Goal: Task Accomplishment & Management: Manage account settings

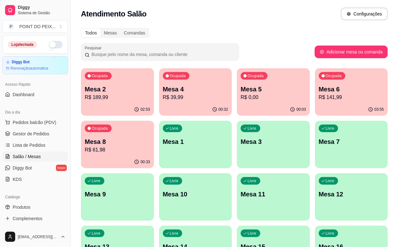
click at [191, 87] on p "Mesa 4" at bounding box center [196, 89] width 66 height 9
click at [242, 98] on p "R$ 0,00" at bounding box center [273, 97] width 63 height 7
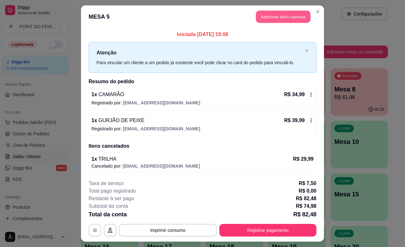
click at [287, 16] on button "Adicionar itens na mesa" at bounding box center [283, 17] width 54 height 12
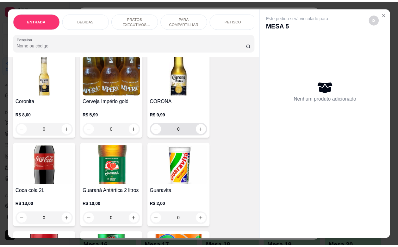
scroll to position [277, 0]
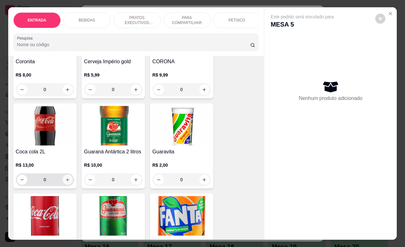
click at [66, 182] on icon "increase-product-quantity" at bounding box center [67, 180] width 5 height 5
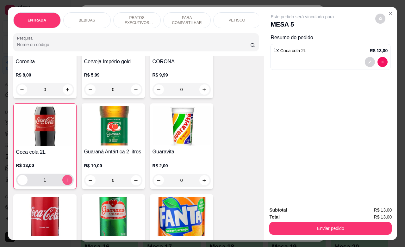
type input "1"
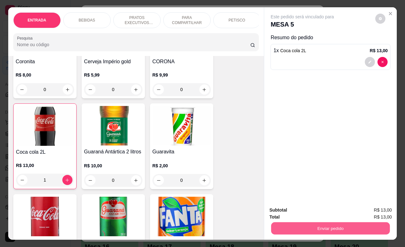
click at [303, 222] on button "Enviar pedido" at bounding box center [330, 228] width 119 height 12
click at [311, 206] on button "Não registrar e enviar pedido" at bounding box center [309, 210] width 64 height 12
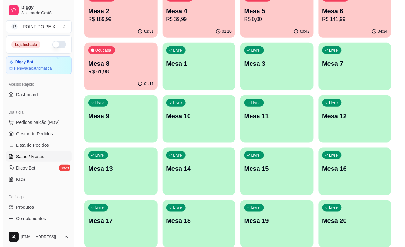
scroll to position [104, 0]
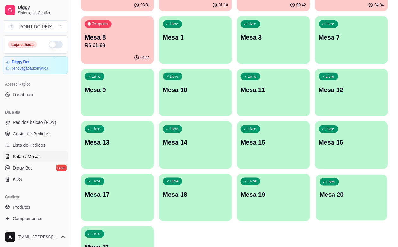
click at [365, 213] on div "button" at bounding box center [351, 216] width 71 height 7
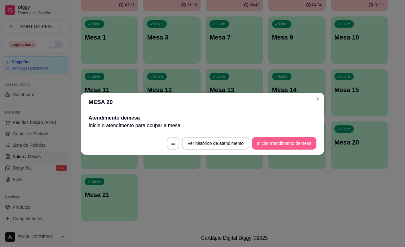
click at [288, 146] on button "Iniciar atendimento de mesa" at bounding box center [284, 143] width 65 height 13
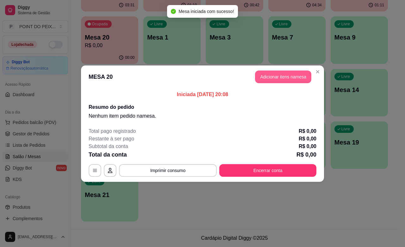
click at [300, 77] on button "Adicionar itens na mesa" at bounding box center [283, 77] width 56 height 13
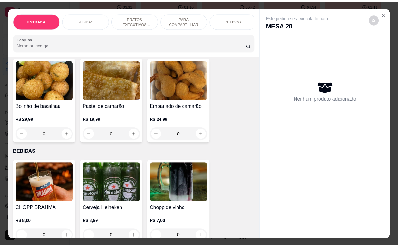
scroll to position [79, 0]
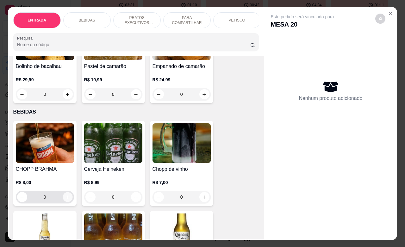
click at [65, 202] on button "increase-product-quantity" at bounding box center [68, 197] width 10 height 10
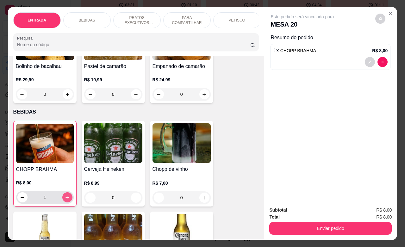
click at [65, 200] on icon "increase-product-quantity" at bounding box center [67, 197] width 5 height 5
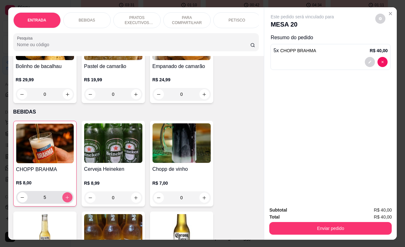
type input "6"
click at [388, 13] on icon "Close" at bounding box center [390, 13] width 5 height 5
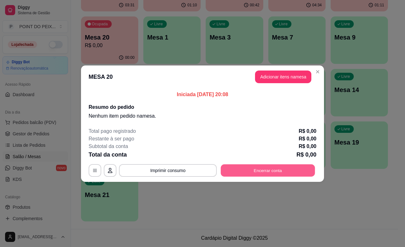
click at [242, 173] on button "Encerrar conta" at bounding box center [268, 170] width 94 height 12
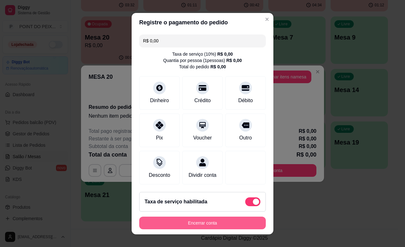
click at [219, 224] on button "Encerrar conta" at bounding box center [202, 223] width 127 height 13
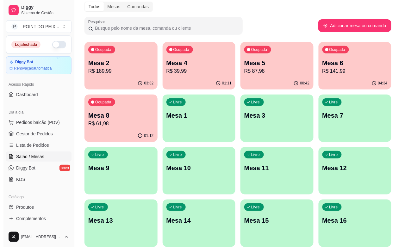
scroll to position [25, 0]
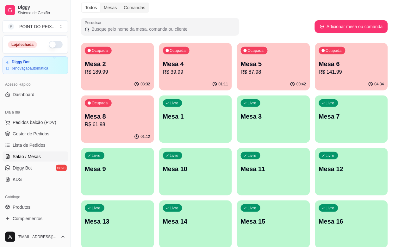
click at [319, 73] on p "R$ 141,99" at bounding box center [352, 72] width 66 height 8
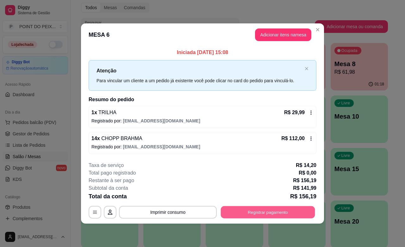
click at [277, 210] on button "Registrar pagamento" at bounding box center [268, 212] width 94 height 12
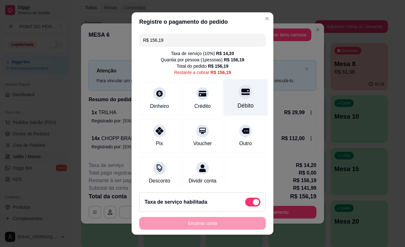
click at [238, 108] on div "Débito" at bounding box center [246, 106] width 16 height 8
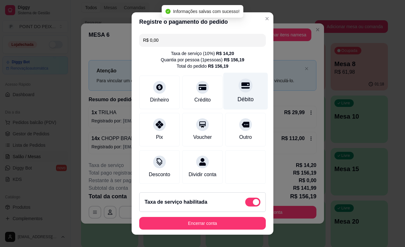
type input "R$ 0,00"
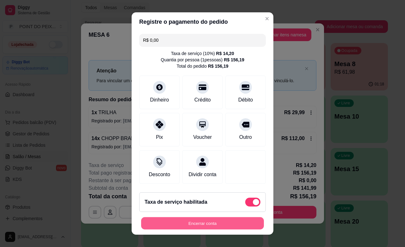
click at [246, 221] on button "Encerrar conta" at bounding box center [202, 223] width 123 height 12
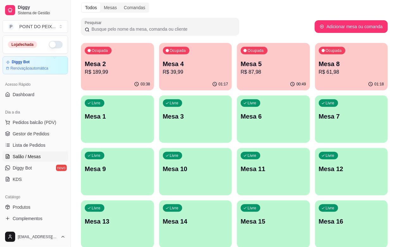
click at [237, 130] on div "Livre Mesa 6" at bounding box center [273, 116] width 73 height 40
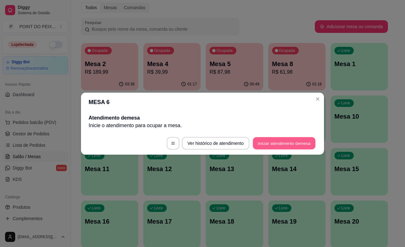
click at [261, 142] on button "Iniciar atendimento de mesa" at bounding box center [284, 143] width 63 height 12
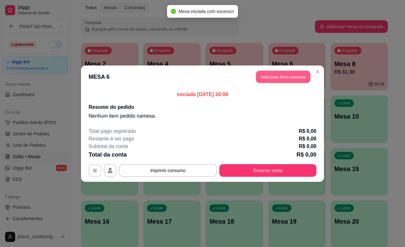
click at [286, 81] on button "Adicionar itens na mesa" at bounding box center [283, 77] width 54 height 12
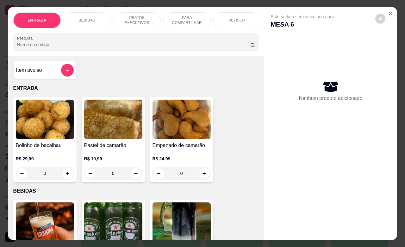
click at [232, 18] on p "PETISCO" at bounding box center [237, 20] width 17 height 5
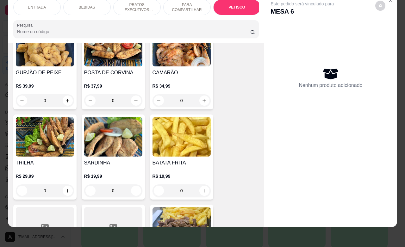
scroll to position [1427, 0]
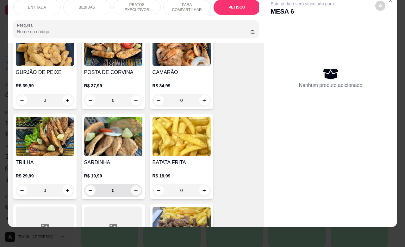
click at [134, 188] on icon "increase-product-quantity" at bounding box center [136, 190] width 5 height 5
type input "1"
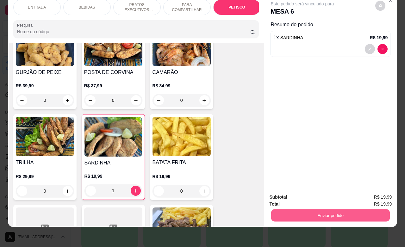
click at [305, 214] on button "Enviar pedido" at bounding box center [330, 215] width 119 height 12
click at [306, 193] on button "Não registrar e enviar pedido" at bounding box center [309, 193] width 64 height 12
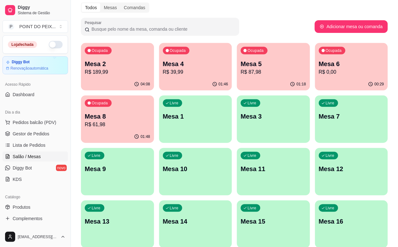
click at [259, 69] on p "R$ 87,98" at bounding box center [274, 72] width 66 height 8
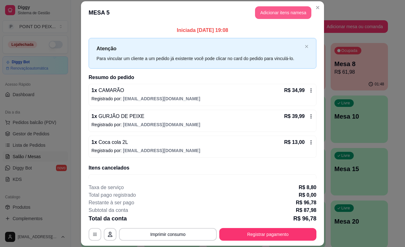
click at [279, 10] on button "Adicionar itens na mesa" at bounding box center [283, 12] width 56 height 13
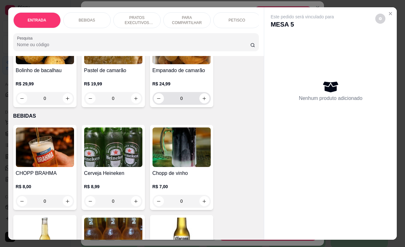
scroll to position [79, 0]
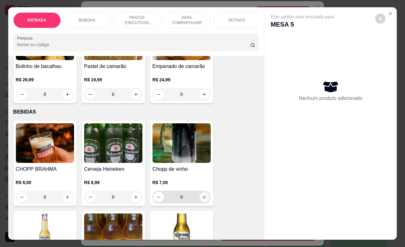
click at [202, 199] on icon "increase-product-quantity" at bounding box center [204, 197] width 5 height 5
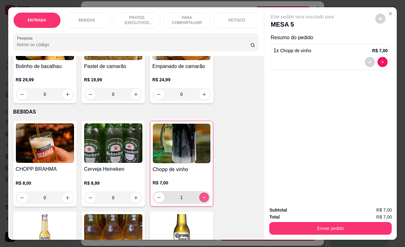
click at [202, 199] on icon "increase-product-quantity" at bounding box center [204, 197] width 5 height 5
click at [202, 200] on icon "increase-product-quantity" at bounding box center [204, 197] width 5 height 5
type input "3"
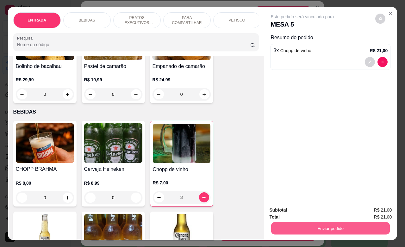
click at [317, 222] on button "Enviar pedido" at bounding box center [330, 228] width 119 height 12
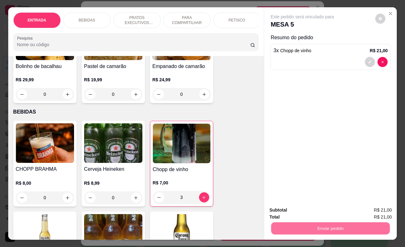
click at [309, 209] on button "Não registrar e enviar pedido" at bounding box center [309, 210] width 64 height 12
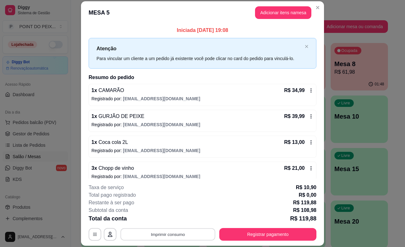
click at [177, 235] on button "Imprimir consumo" at bounding box center [168, 235] width 95 height 12
click at [177, 219] on button "IMPRESSORA" at bounding box center [166, 220] width 44 height 10
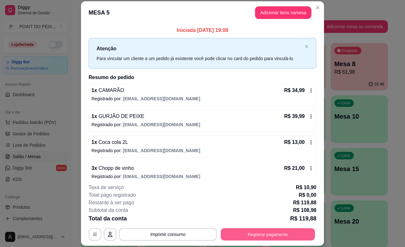
click at [292, 233] on button "Registrar pagamento" at bounding box center [268, 235] width 94 height 12
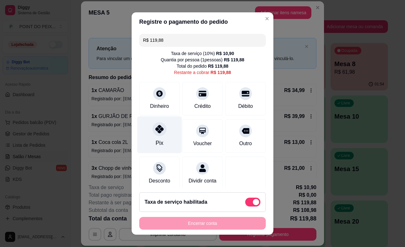
click at [157, 137] on div "Pix" at bounding box center [159, 134] width 45 height 37
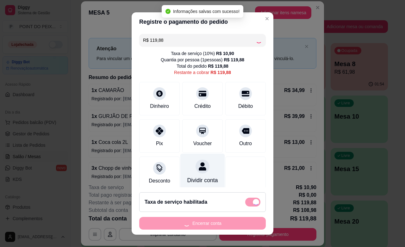
type input "R$ 0,00"
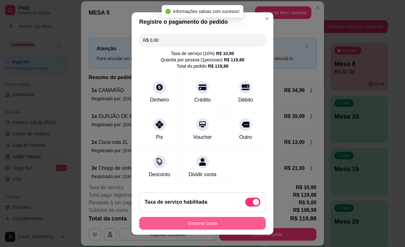
click at [224, 222] on button "Encerrar conta" at bounding box center [202, 223] width 127 height 13
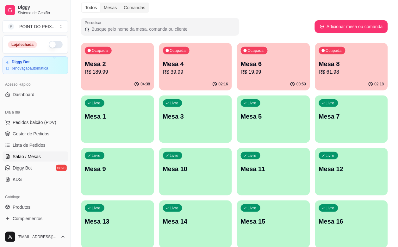
click at [315, 75] on div "Ocupada Mesa 8 R$ 61,98" at bounding box center [351, 60] width 73 height 35
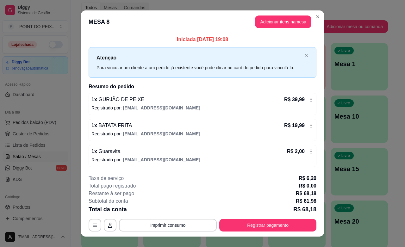
scroll to position [10, 0]
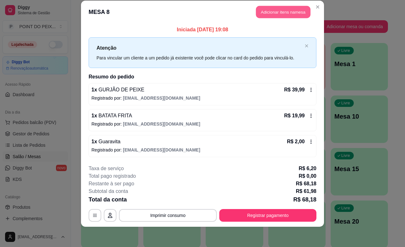
click at [284, 12] on button "Adicionar itens na mesa" at bounding box center [283, 12] width 54 height 12
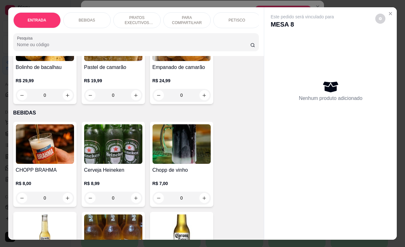
scroll to position [119, 0]
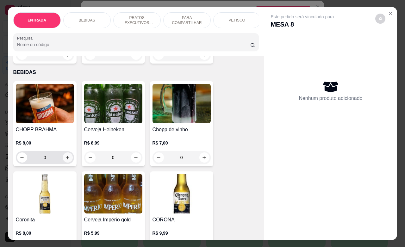
click at [65, 160] on icon "increase-product-quantity" at bounding box center [67, 157] width 5 height 5
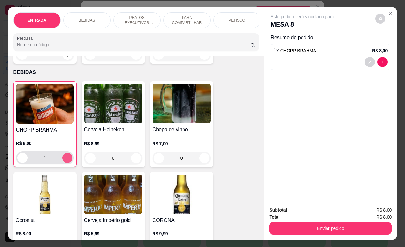
click at [65, 160] on icon "increase-product-quantity" at bounding box center [67, 158] width 5 height 5
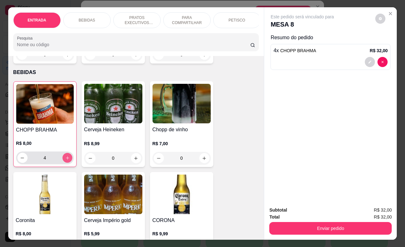
click at [65, 160] on icon "increase-product-quantity" at bounding box center [67, 158] width 5 height 5
type input "10"
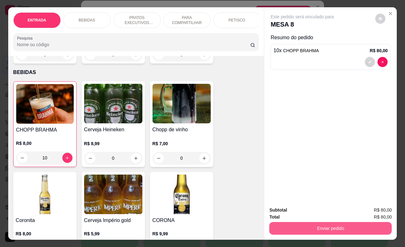
click at [306, 224] on button "Enviar pedido" at bounding box center [330, 228] width 122 height 13
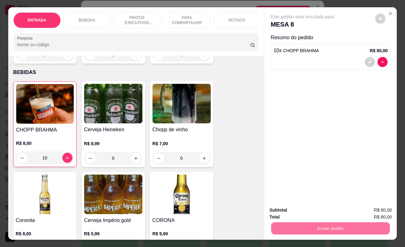
click at [304, 211] on button "Não registrar e enviar pedido" at bounding box center [309, 210] width 64 height 12
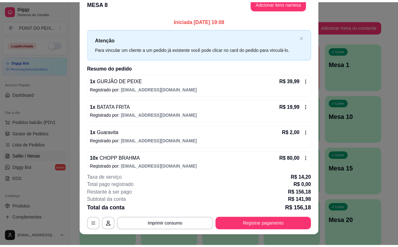
scroll to position [1, 0]
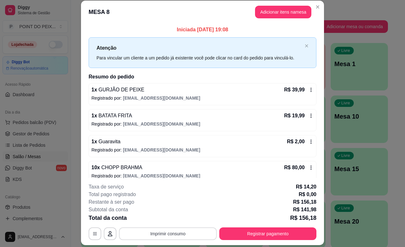
click at [183, 232] on button "Imprimir consumo" at bounding box center [168, 234] width 98 height 13
click at [169, 221] on button "IMPRESSORA" at bounding box center [167, 219] width 46 height 10
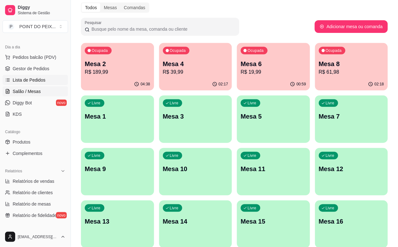
scroll to position [79, 0]
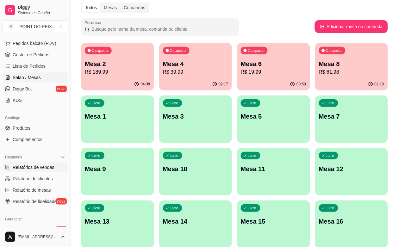
click at [28, 168] on span "Relatórios de vendas" at bounding box center [34, 167] width 42 height 6
select select "ALL"
select select "0"
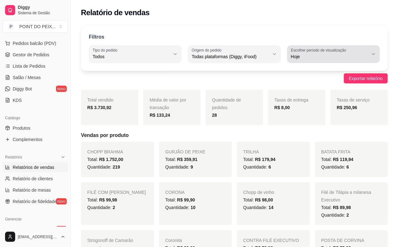
click at [374, 55] on icon "button" at bounding box center [373, 54] width 5 height 5
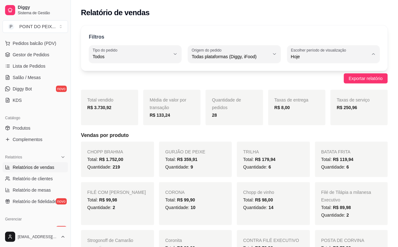
click at [310, 83] on span "Ontem" at bounding box center [330, 82] width 73 height 6
type input "1"
select select "1"
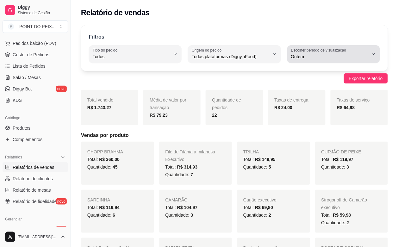
click at [373, 55] on icon "button" at bounding box center [373, 54] width 5 height 5
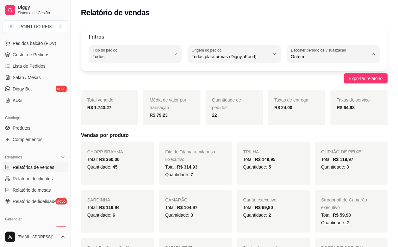
click at [308, 70] on span "Hoje" at bounding box center [330, 72] width 73 height 6
type input "0"
select select "0"
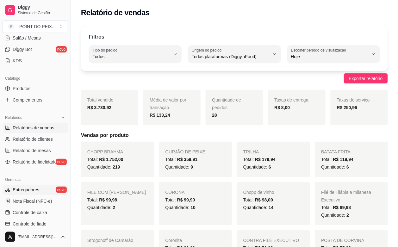
scroll to position [158, 0]
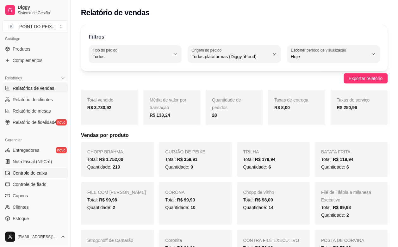
click at [34, 172] on span "Controle de caixa" at bounding box center [30, 173] width 35 height 6
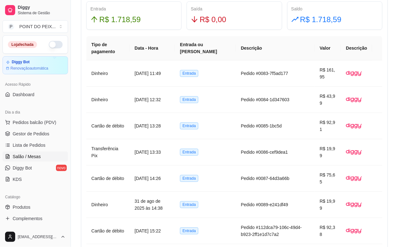
click at [29, 160] on span "Salão / Mesas" at bounding box center [27, 157] width 28 height 6
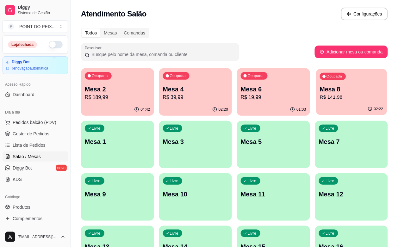
click at [316, 101] on div "Ocupada Mesa 8 R$ 141,98" at bounding box center [351, 86] width 71 height 34
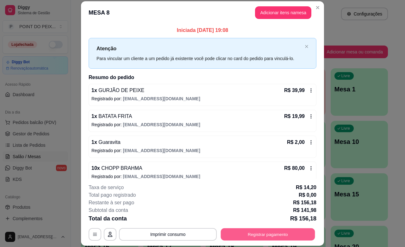
click at [277, 232] on button "Registrar pagamento" at bounding box center [268, 235] width 94 height 12
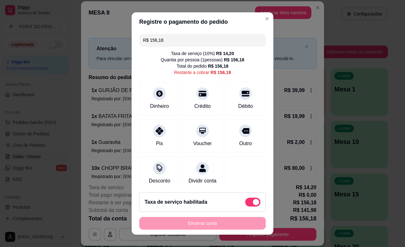
click at [253, 202] on span at bounding box center [256, 202] width 6 height 6
click at [245, 203] on input "checkbox" at bounding box center [247, 205] width 4 height 4
checkbox input "true"
type input "R$ 141,98"
checkbox input "false"
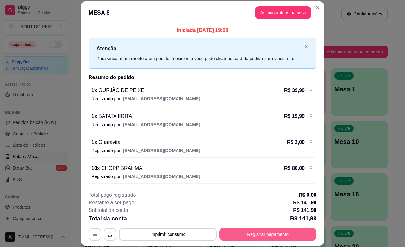
click at [248, 230] on button "Registrar pagamento" at bounding box center [267, 234] width 97 height 13
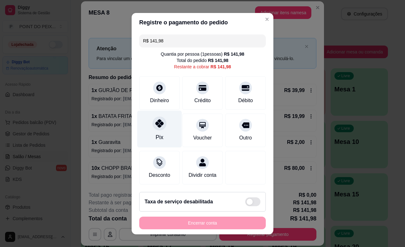
click at [155, 126] on icon at bounding box center [159, 123] width 8 height 8
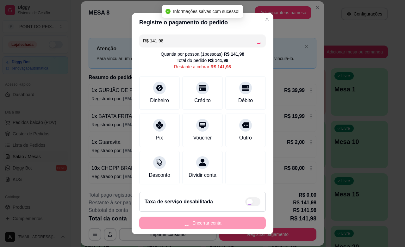
type input "R$ 0,00"
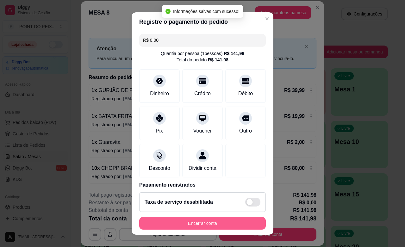
click at [199, 222] on button "Encerrar conta" at bounding box center [202, 223] width 127 height 13
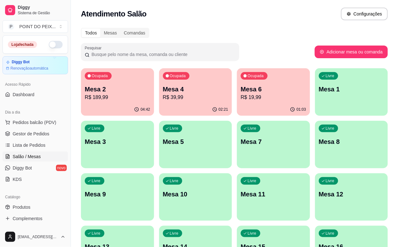
click at [60, 212] on li "Produtos" at bounding box center [36, 207] width 66 height 10
click at [154, 173] on div "Livre Mesa 9" at bounding box center [117, 193] width 73 height 40
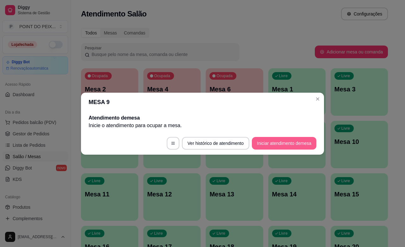
click at [286, 146] on button "Iniciar atendimento de mesa" at bounding box center [284, 143] width 65 height 13
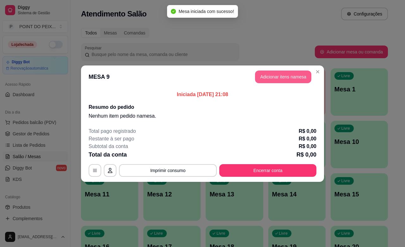
click at [290, 80] on button "Adicionar itens na mesa" at bounding box center [283, 77] width 56 height 13
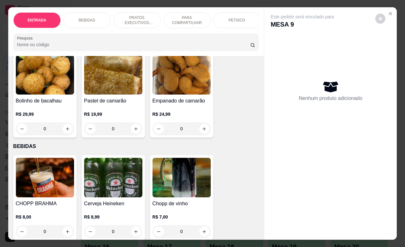
scroll to position [79, 0]
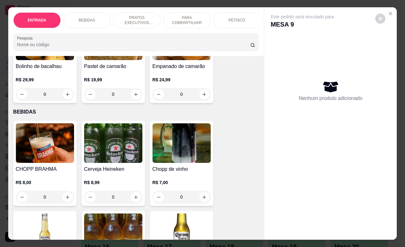
drag, startPoint x: 44, startPoint y: 202, endPoint x: 35, endPoint y: 204, distance: 9.7
click at [35, 204] on input "0" at bounding box center [44, 197] width 35 height 13
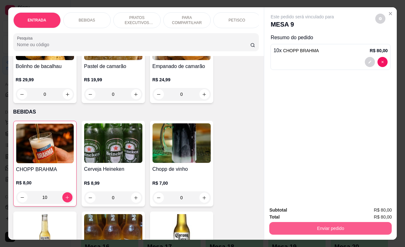
type input "10"
click at [311, 221] on div "Enviar pedido" at bounding box center [330, 228] width 122 height 14
click at [298, 223] on button "Enviar pedido" at bounding box center [330, 228] width 122 height 13
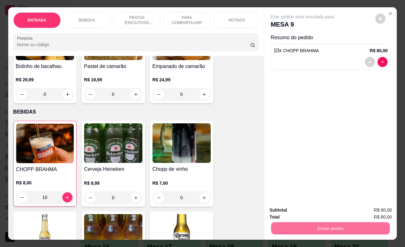
click at [305, 213] on button "Não registrar e enviar pedido" at bounding box center [309, 210] width 66 height 12
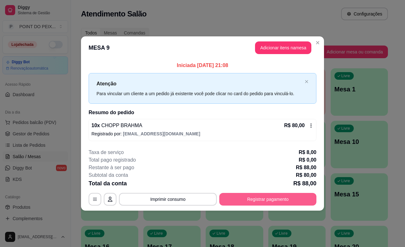
click at [280, 196] on button "Registrar pagamento" at bounding box center [267, 199] width 97 height 13
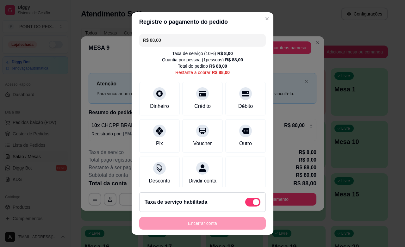
click at [253, 200] on span at bounding box center [256, 202] width 6 height 6
click at [245, 203] on input "checkbox" at bounding box center [247, 205] width 4 height 4
checkbox input "true"
type input "R$ 80,00"
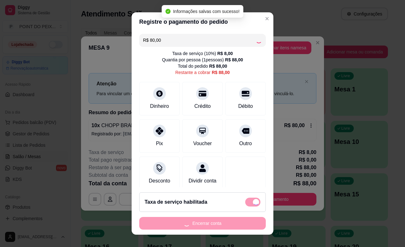
checkbox input "false"
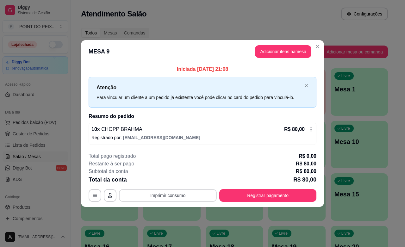
click at [174, 195] on button "Imprimir consumo" at bounding box center [168, 195] width 98 height 13
click at [173, 180] on button "IMPRESSORA" at bounding box center [170, 181] width 46 height 10
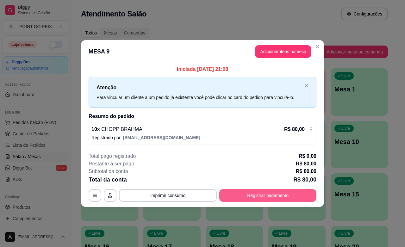
click at [278, 194] on button "Registrar pagamento" at bounding box center [267, 195] width 97 height 13
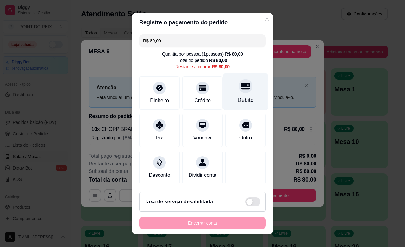
click at [238, 97] on div "Débito" at bounding box center [246, 100] width 16 height 8
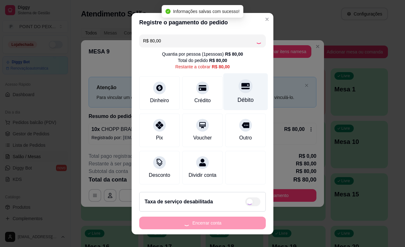
type input "R$ 0,00"
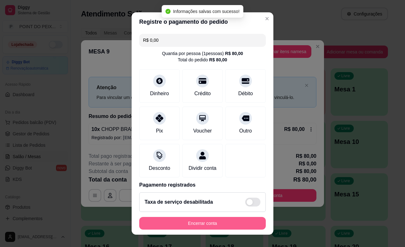
click at [208, 223] on button "Encerrar conta" at bounding box center [202, 223] width 127 height 13
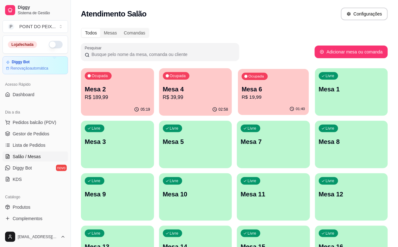
click at [238, 104] on div "01:40" at bounding box center [273, 109] width 71 height 12
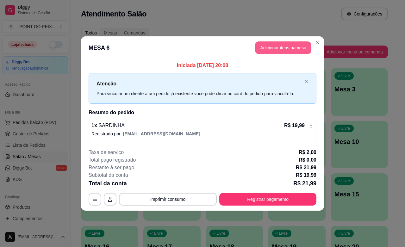
click at [284, 44] on button "Adicionar itens na mesa" at bounding box center [283, 47] width 56 height 13
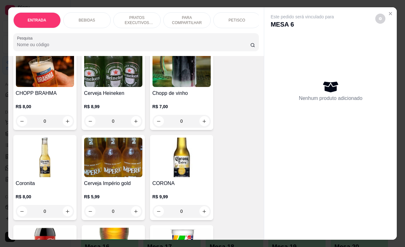
scroll to position [158, 0]
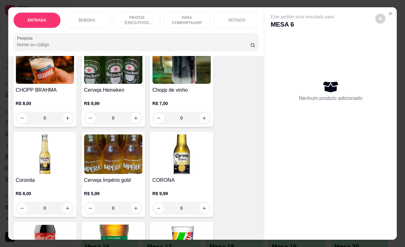
drag, startPoint x: 39, startPoint y: 123, endPoint x: 45, endPoint y: 123, distance: 6.4
click at [45, 123] on input "0" at bounding box center [44, 118] width 35 height 13
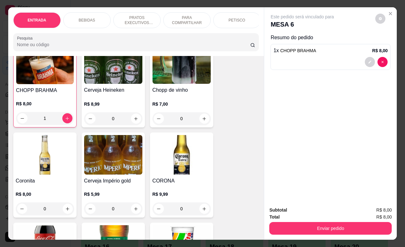
scroll to position [159, 0]
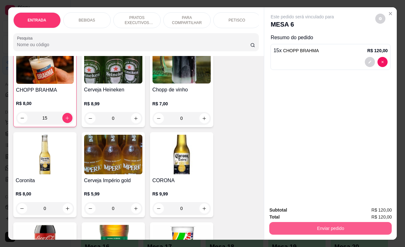
type input "15"
click at [296, 222] on button "Enviar pedido" at bounding box center [330, 228] width 122 height 13
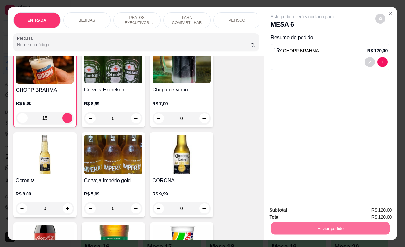
click at [298, 210] on button "Não registrar e enviar pedido" at bounding box center [309, 210] width 64 height 12
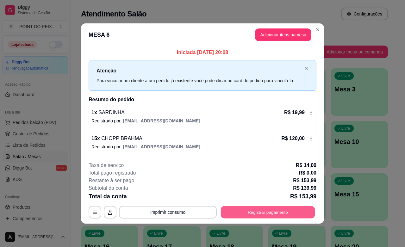
click at [257, 209] on button "Registrar pagamento" at bounding box center [268, 212] width 94 height 12
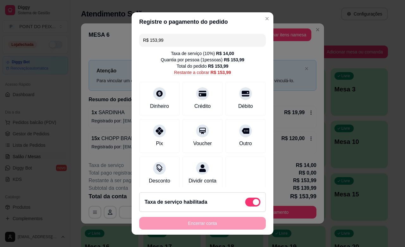
drag, startPoint x: 162, startPoint y: 43, endPoint x: 132, endPoint y: 43, distance: 30.4
click at [132, 43] on div "R$ 153,99 Taxa de serviço ( 10 %) R$ 14,00 Quantia por pessoa ( 1 pessoas) R$ 1…" at bounding box center [203, 109] width 142 height 156
click at [157, 97] on div at bounding box center [160, 92] width 14 height 14
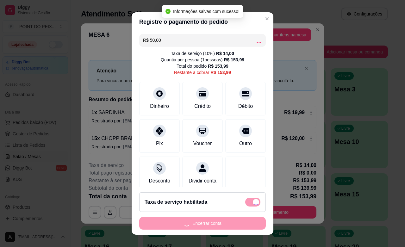
type input "R$ 103,99"
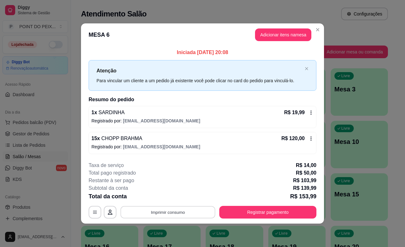
click at [170, 210] on button "Imprimir consumo" at bounding box center [168, 212] width 95 height 12
click at [179, 198] on button "IMPRESSORA" at bounding box center [170, 198] width 44 height 10
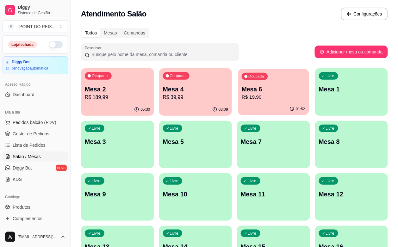
click at [242, 104] on div "01:52" at bounding box center [273, 109] width 71 height 12
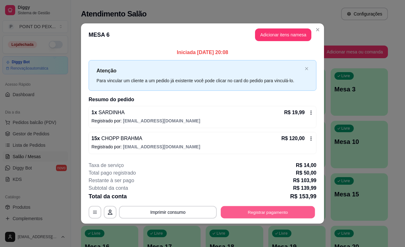
click at [255, 212] on button "Registrar pagamento" at bounding box center [268, 212] width 94 height 12
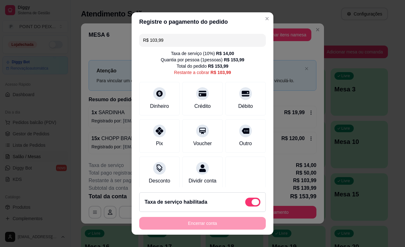
click at [252, 201] on span at bounding box center [256, 202] width 8 height 6
click at [245, 203] on input "checkbox" at bounding box center [247, 205] width 4 height 4
checkbox input "true"
type input "R$ 89,99"
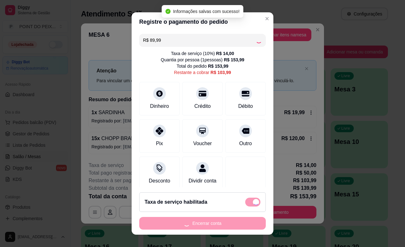
checkbox input "false"
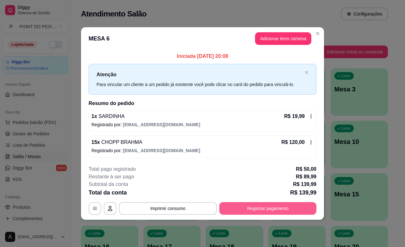
click at [290, 211] on button "Registrar pagamento" at bounding box center [267, 208] width 97 height 13
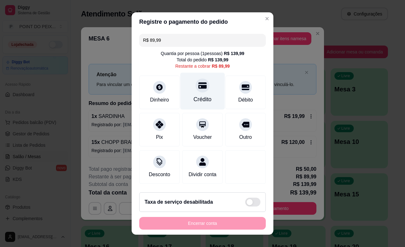
click at [194, 99] on div "Crédito" at bounding box center [203, 99] width 18 height 8
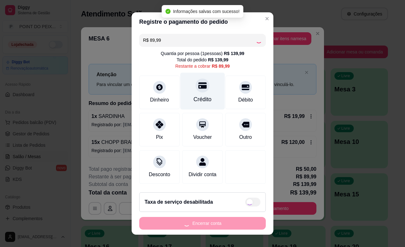
type input "R$ 0,00"
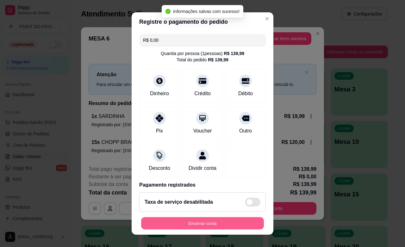
click at [211, 226] on button "Encerrar conta" at bounding box center [202, 223] width 123 height 12
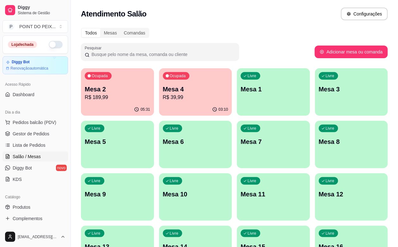
click at [171, 113] on div "03:10" at bounding box center [195, 110] width 73 height 12
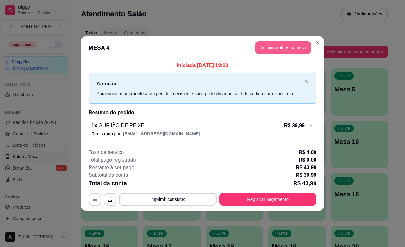
click at [282, 49] on button "Adicionar itens na mesa" at bounding box center [283, 47] width 56 height 13
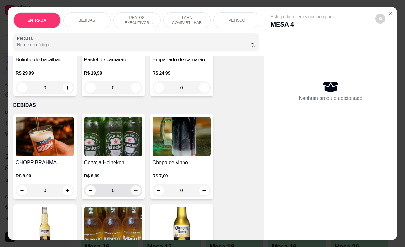
scroll to position [119, 0]
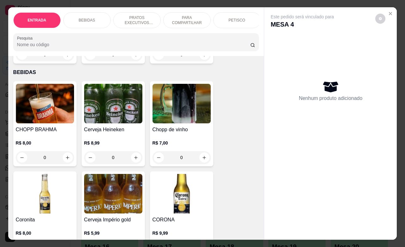
drag, startPoint x: 36, startPoint y: 159, endPoint x: 49, endPoint y: 161, distance: 12.8
click at [49, 161] on input "0" at bounding box center [44, 157] width 35 height 13
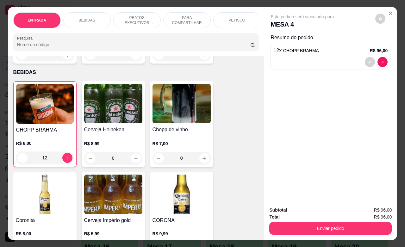
type input "12"
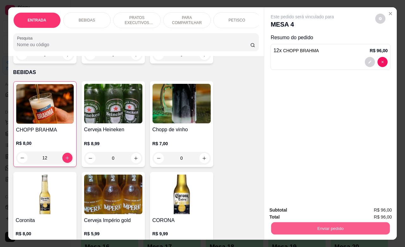
click at [317, 224] on button "Enviar pedido" at bounding box center [330, 228] width 119 height 12
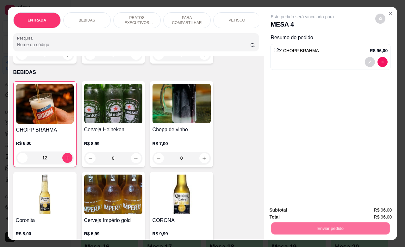
click at [304, 210] on button "Não registrar e enviar pedido" at bounding box center [309, 210] width 66 height 12
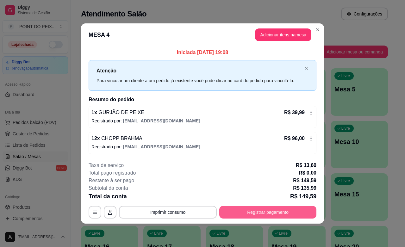
click at [267, 209] on button "Registrar pagamento" at bounding box center [267, 212] width 97 height 13
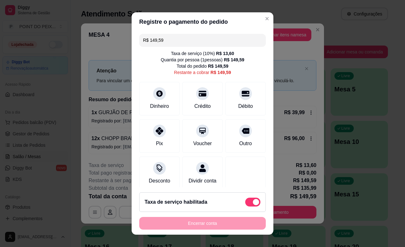
click at [245, 200] on span at bounding box center [252, 202] width 15 height 9
click at [245, 203] on input "checkbox" at bounding box center [247, 205] width 4 height 4
checkbox input "true"
type input "R$ 135,99"
checkbox input "false"
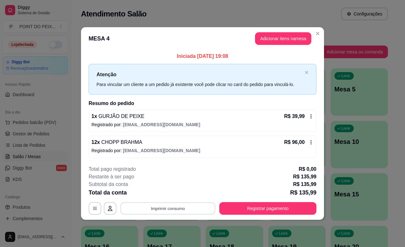
click at [178, 209] on button "Imprimir consumo" at bounding box center [168, 209] width 95 height 12
click at [174, 194] on button "IMPRESSORA" at bounding box center [170, 194] width 46 height 10
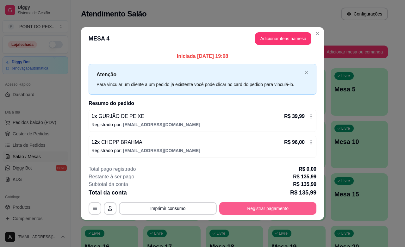
click at [264, 208] on button "Registrar pagamento" at bounding box center [267, 208] width 97 height 13
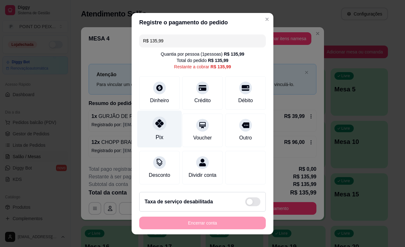
click at [159, 131] on div "Pix" at bounding box center [159, 128] width 45 height 37
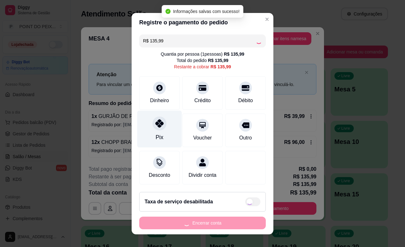
type input "R$ 0,00"
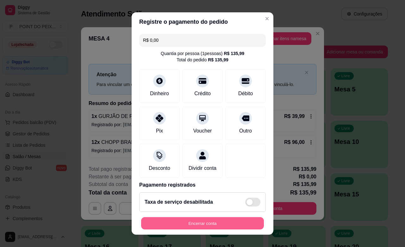
click at [183, 227] on button "Encerrar conta" at bounding box center [202, 223] width 123 height 12
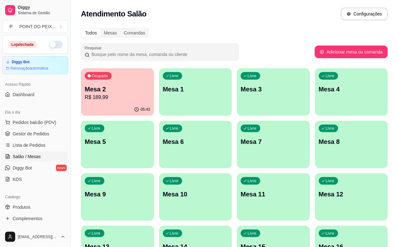
click at [141, 109] on p "05:43" at bounding box center [145, 109] width 9 height 5
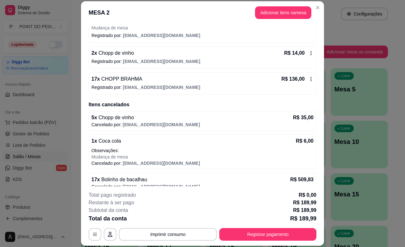
scroll to position [79, 0]
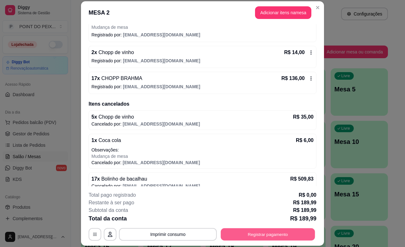
click at [247, 233] on button "Registrar pagamento" at bounding box center [268, 235] width 94 height 12
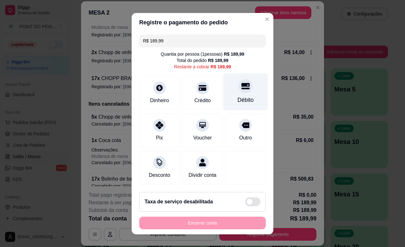
click at [229, 94] on div "Débito" at bounding box center [245, 91] width 45 height 37
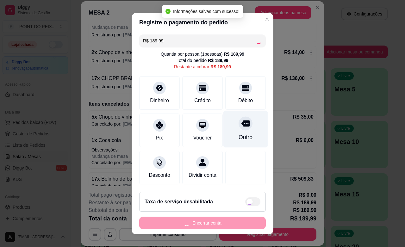
type input "R$ 0,00"
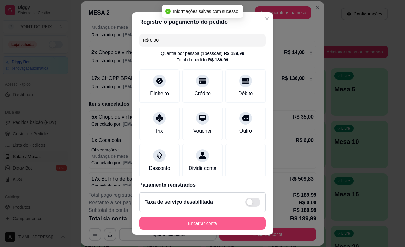
click at [185, 224] on button "Encerrar conta" at bounding box center [202, 223] width 127 height 13
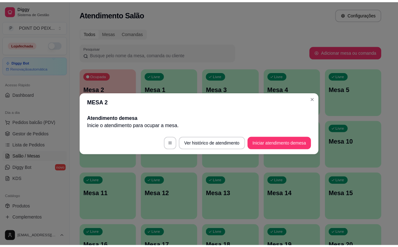
scroll to position [0, 0]
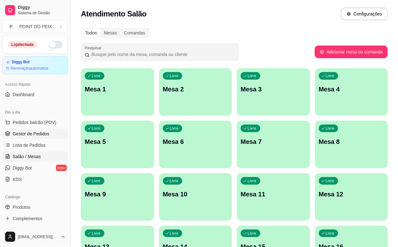
click at [35, 135] on span "Gestor de Pedidos" at bounding box center [31, 134] width 37 height 6
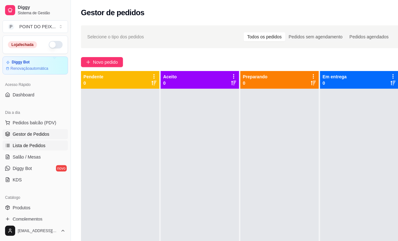
click at [34, 147] on span "Lista de Pedidos" at bounding box center [29, 145] width 33 height 6
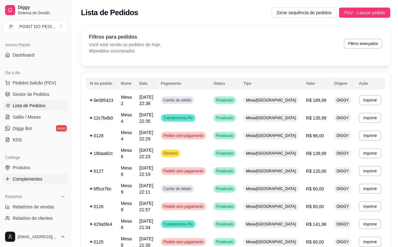
scroll to position [79, 0]
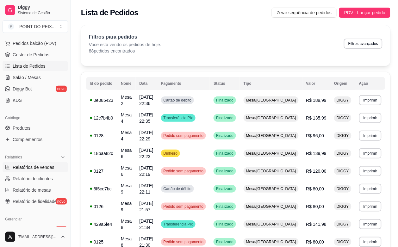
click at [45, 170] on span "Relatórios de vendas" at bounding box center [34, 167] width 42 height 6
select select "ALL"
select select "0"
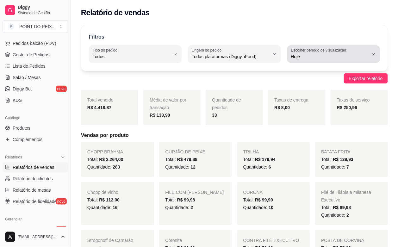
click at [370, 54] on button "Escolher período de visualização Hoje" at bounding box center [333, 54] width 93 height 18
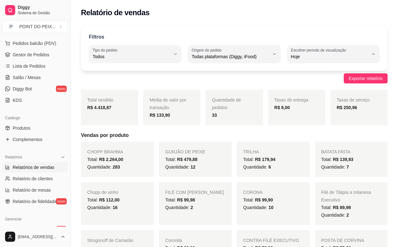
click at [312, 137] on span "Customizado" at bounding box center [330, 134] width 73 height 6
type input "-1"
select select "-1"
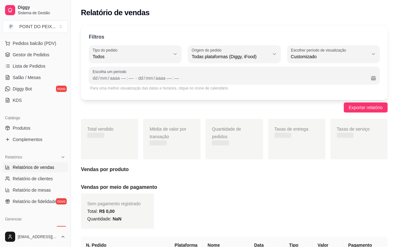
scroll to position [6, 0]
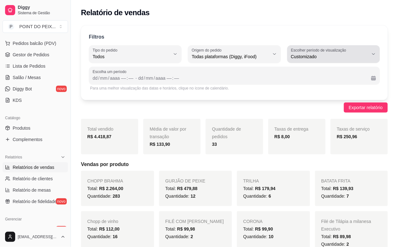
click at [373, 54] on icon "button" at bounding box center [373, 54] width 5 height 5
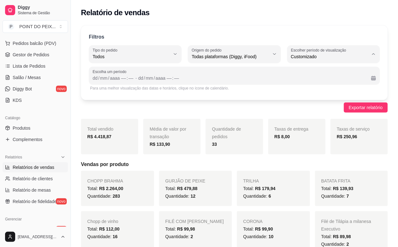
click at [340, 70] on span "Hoje" at bounding box center [330, 72] width 73 height 6
type input "0"
select select "0"
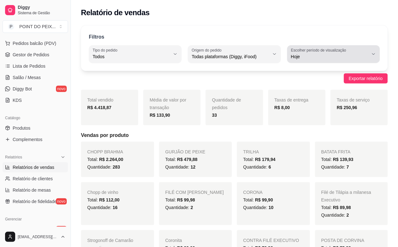
click at [374, 53] on icon "button" at bounding box center [373, 54] width 5 height 5
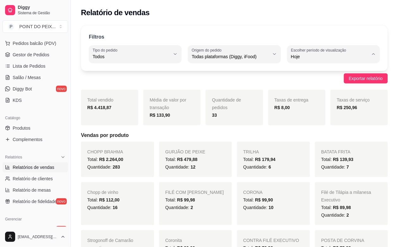
click at [314, 84] on span "Ontem" at bounding box center [330, 82] width 73 height 6
type input "1"
select select "1"
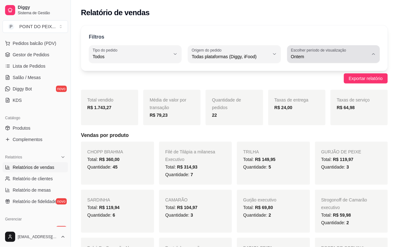
click at [374, 54] on icon "button" at bounding box center [373, 54] width 5 height 5
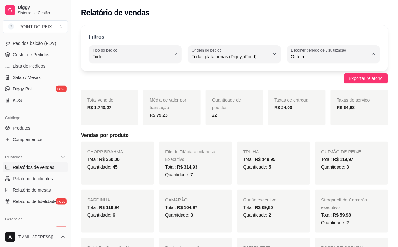
click at [324, 97] on li "7 dias" at bounding box center [334, 93] width 84 height 10
type input "7"
select select "7"
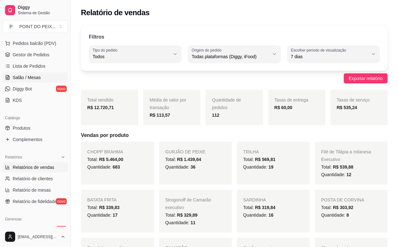
click at [33, 79] on span "Salão / Mesas" at bounding box center [27, 77] width 28 height 6
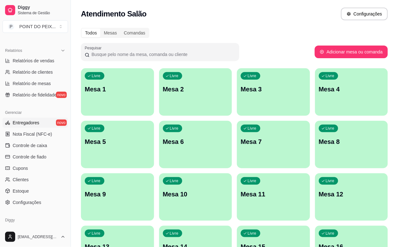
scroll to position [198, 0]
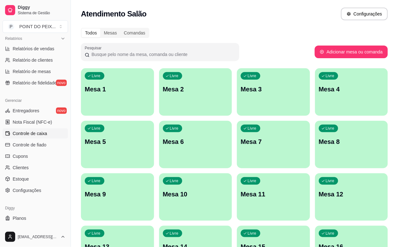
click at [35, 134] on span "Controle de caixa" at bounding box center [30, 133] width 35 height 6
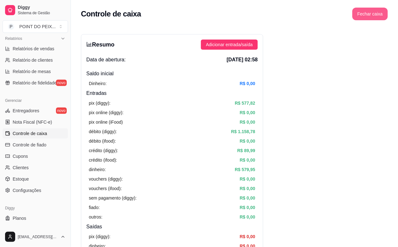
click at [371, 13] on button "Fechar caixa" at bounding box center [370, 14] width 35 height 13
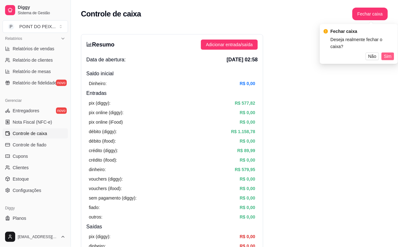
click at [386, 53] on span "Sim" at bounding box center [388, 56] width 8 height 7
